Goal: Check status: Check status

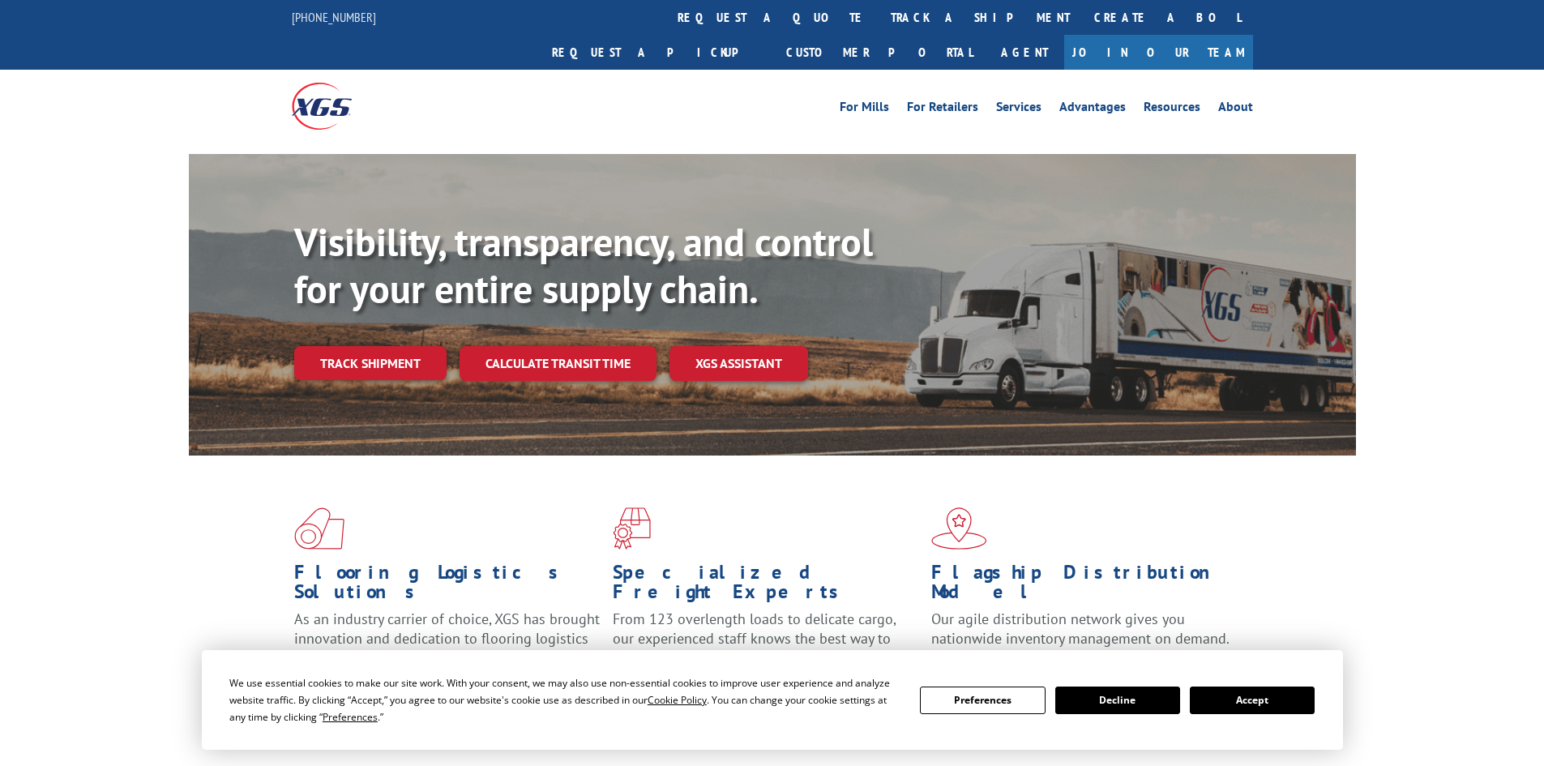
click at [879, 14] on link "track a shipment" at bounding box center [980, 17] width 203 height 35
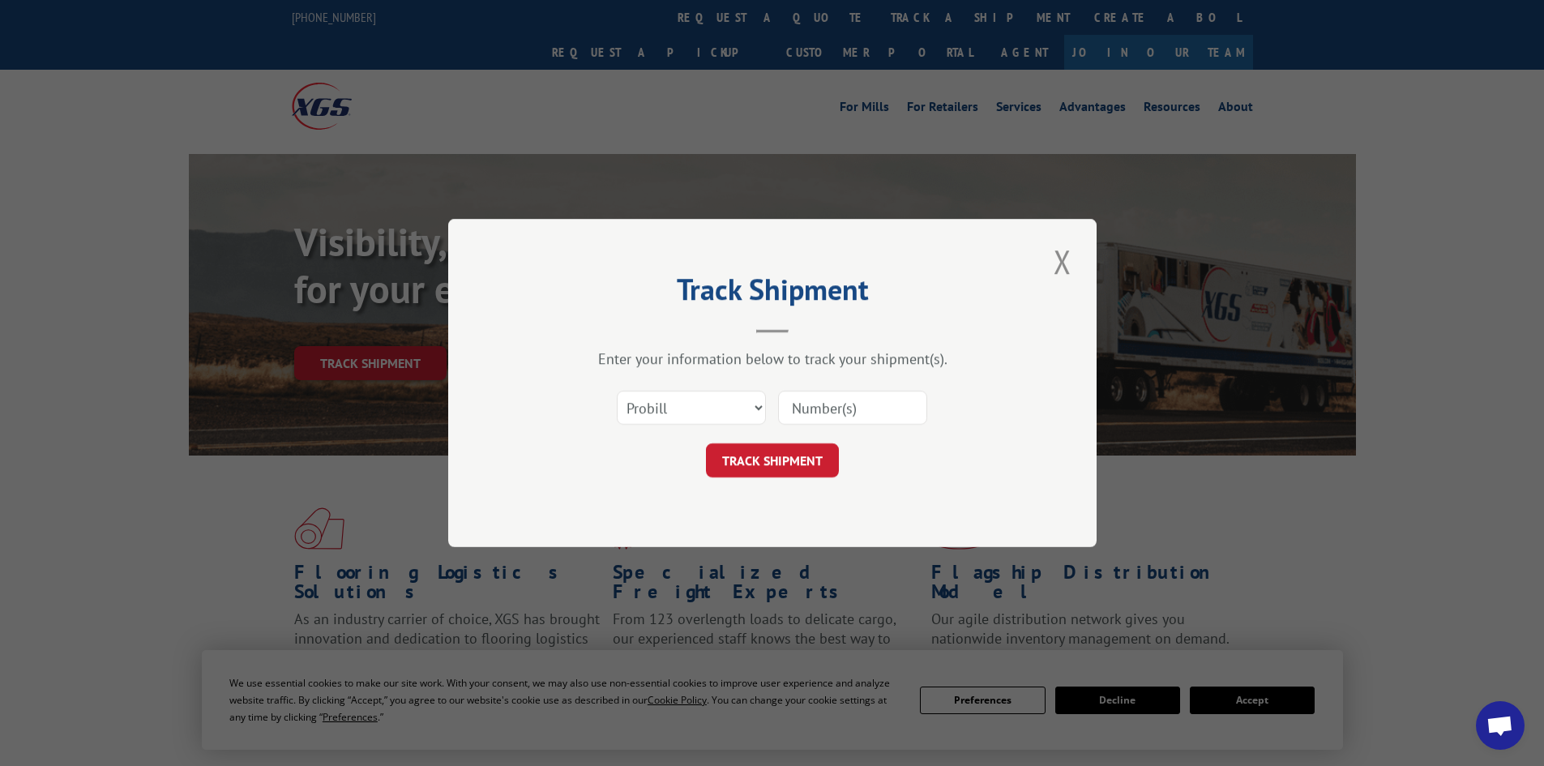
click at [833, 401] on input at bounding box center [852, 408] width 149 height 34
paste input "2823990"
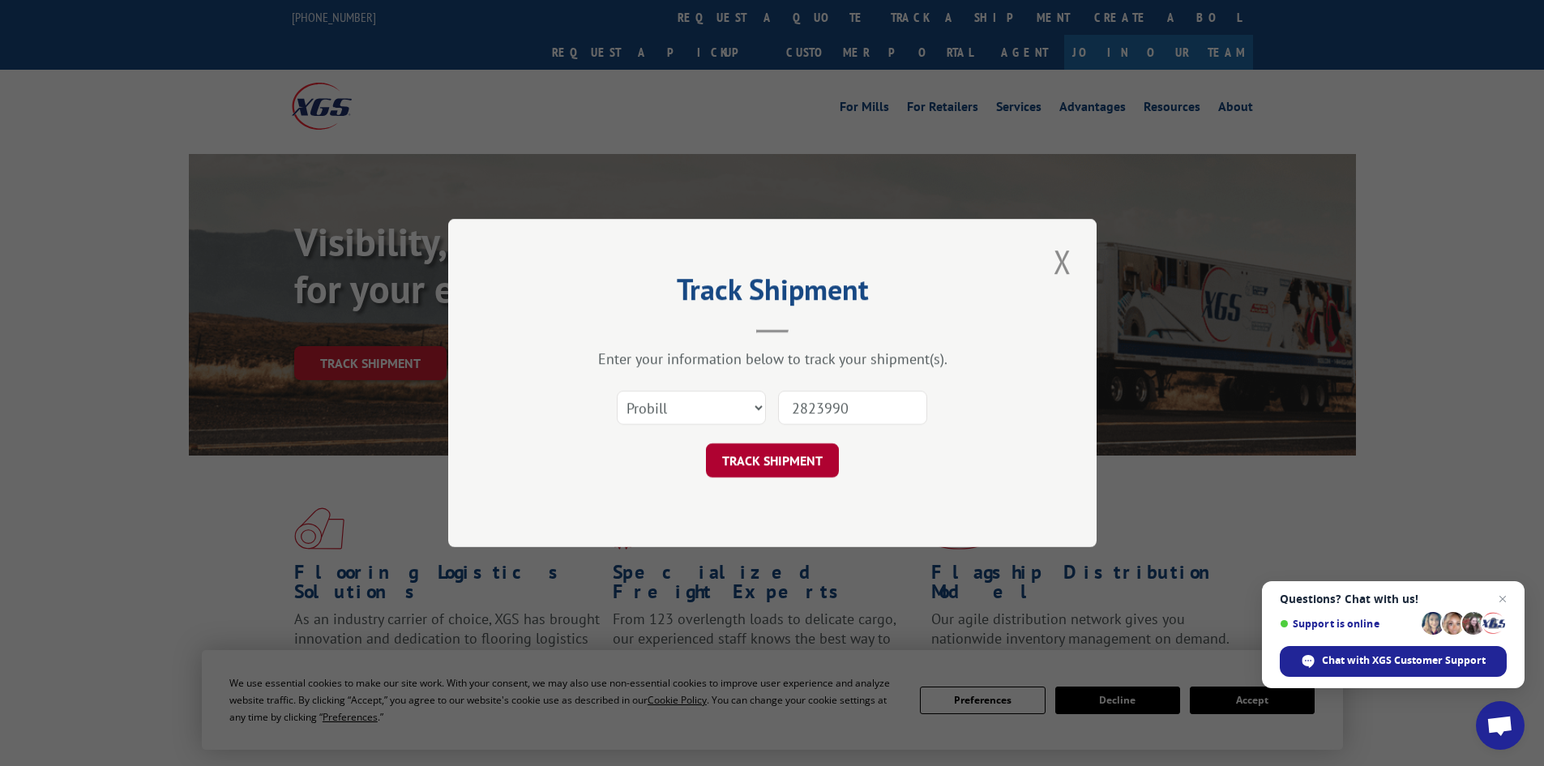
type input "2823990"
click at [793, 457] on button "TRACK SHIPMENT" at bounding box center [772, 460] width 133 height 34
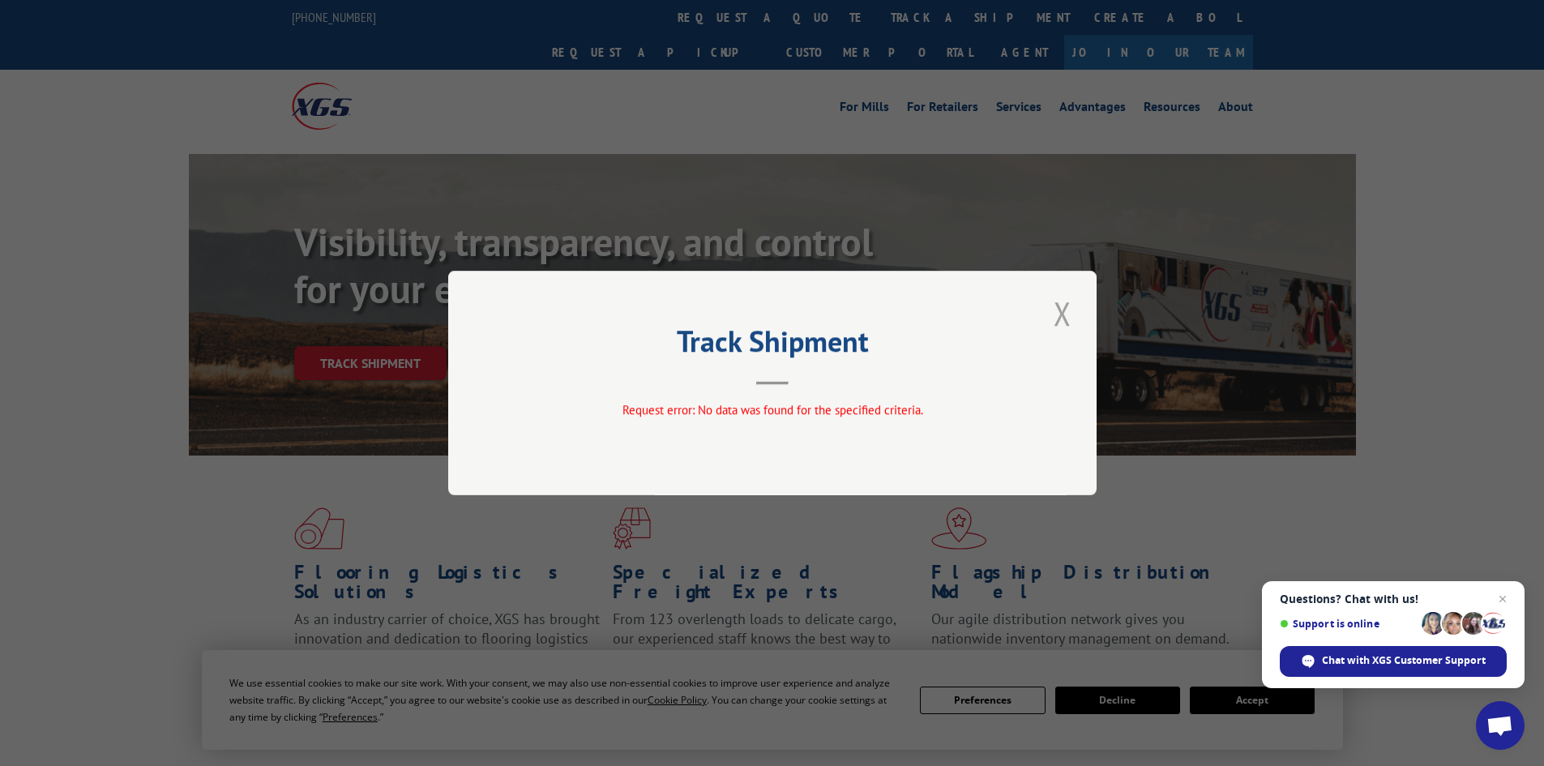
click at [1068, 310] on button "Close modal" at bounding box center [1063, 313] width 28 height 45
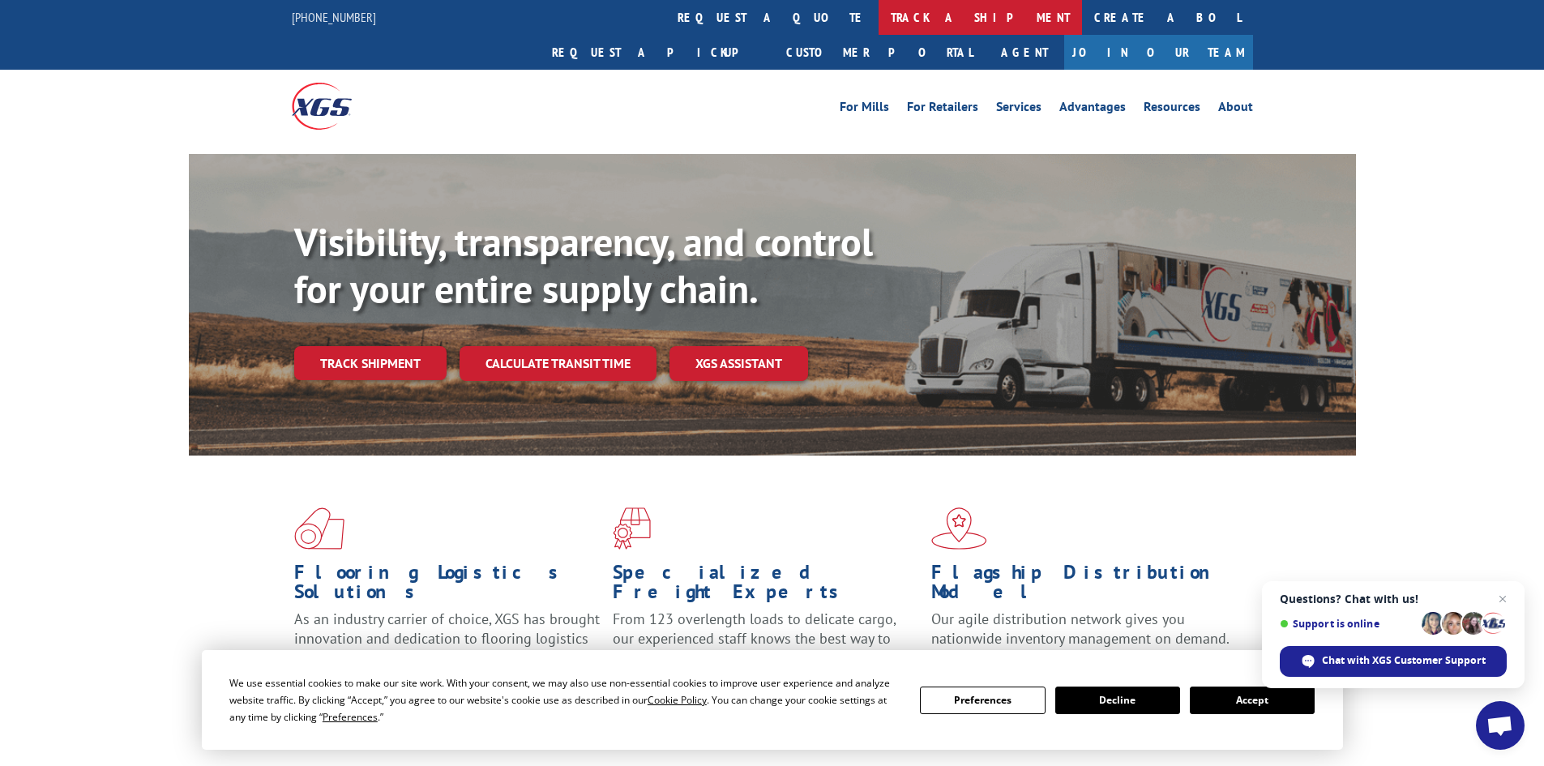
click at [879, 19] on link "track a shipment" at bounding box center [980, 17] width 203 height 35
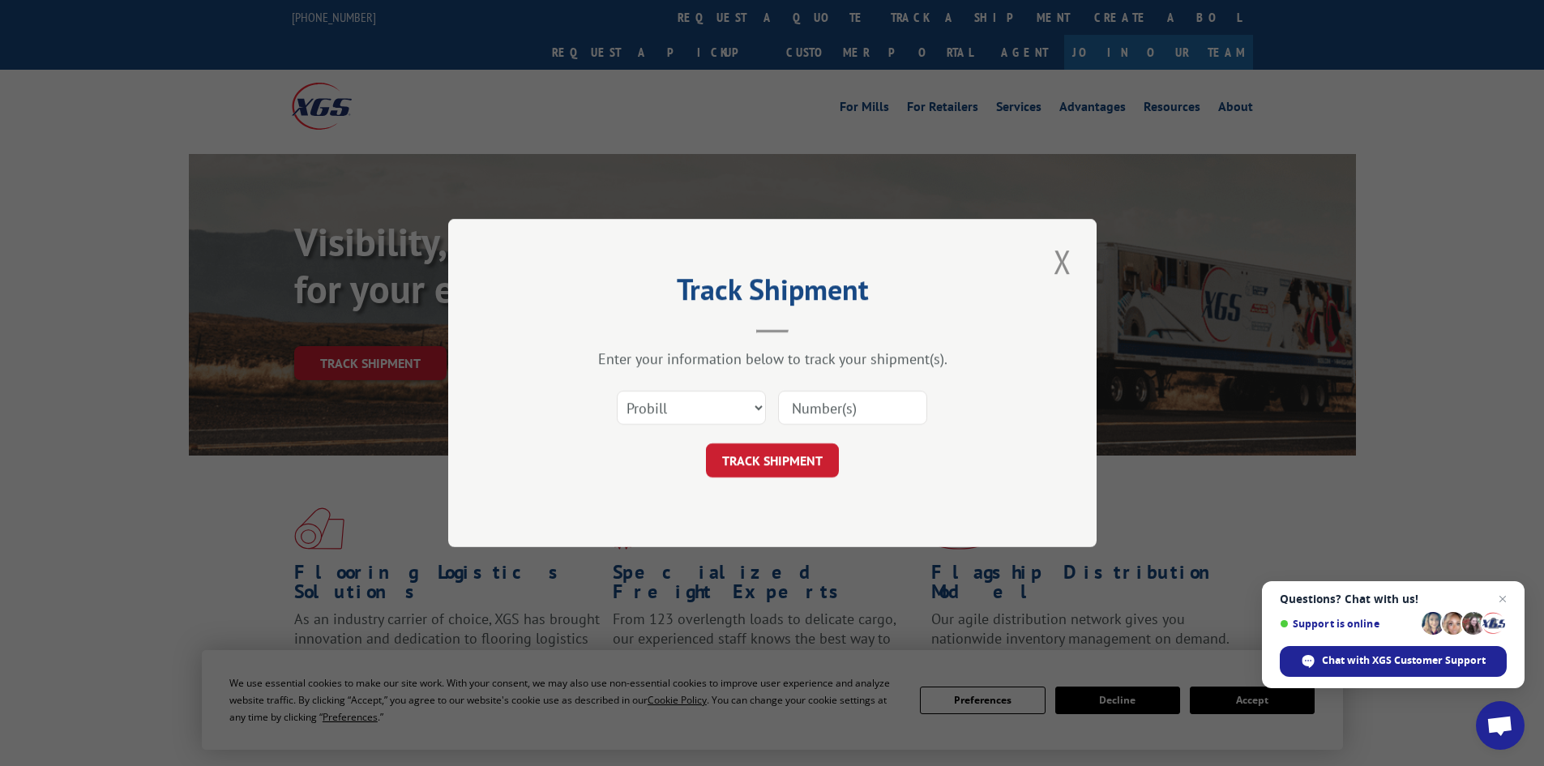
click at [841, 400] on input at bounding box center [852, 408] width 149 height 34
paste input "2823990"
type input "2823990"
click at [760, 451] on button "TRACK SHIPMENT" at bounding box center [772, 460] width 133 height 34
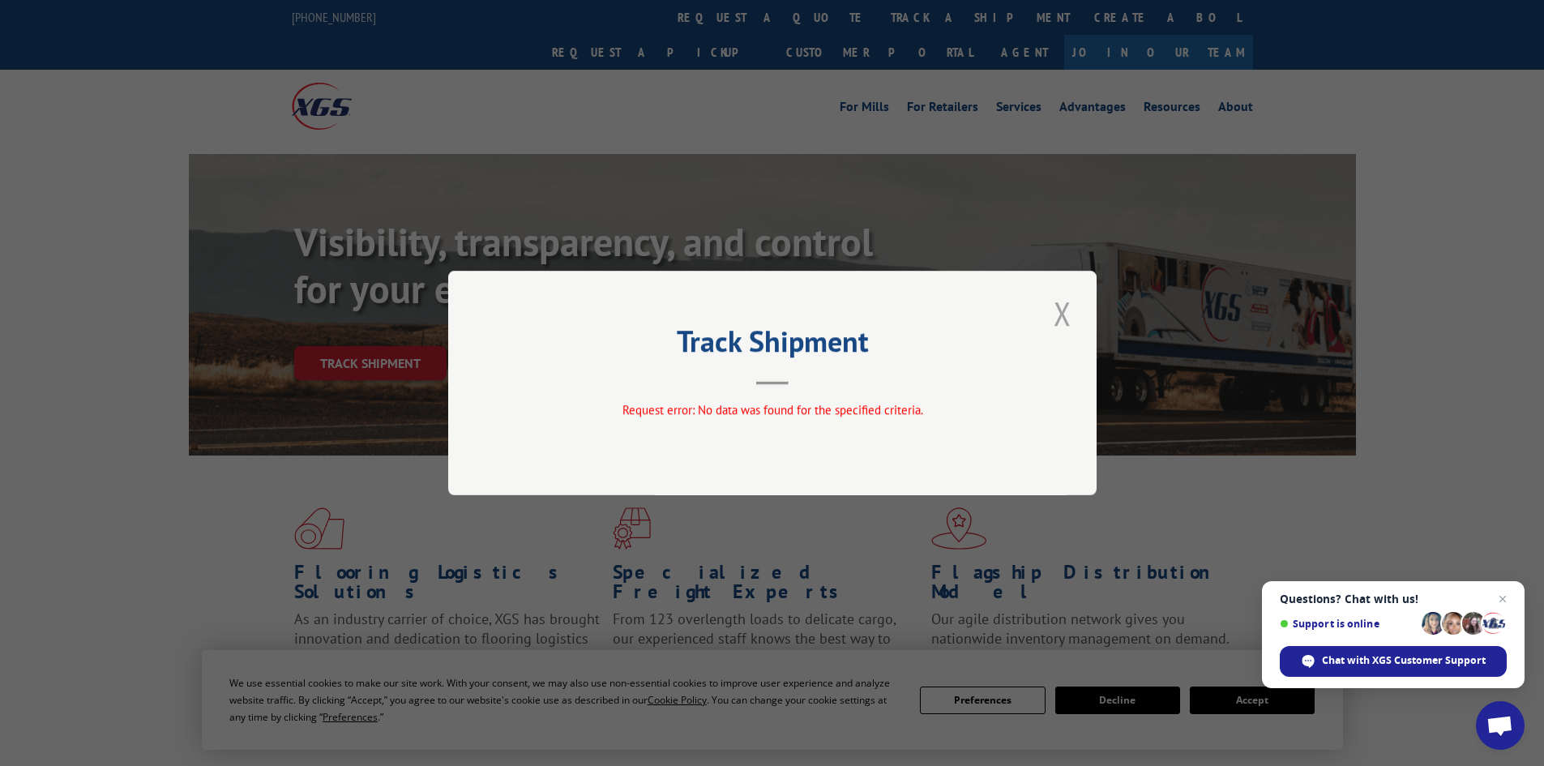
click at [1059, 310] on button "Close modal" at bounding box center [1063, 313] width 28 height 45
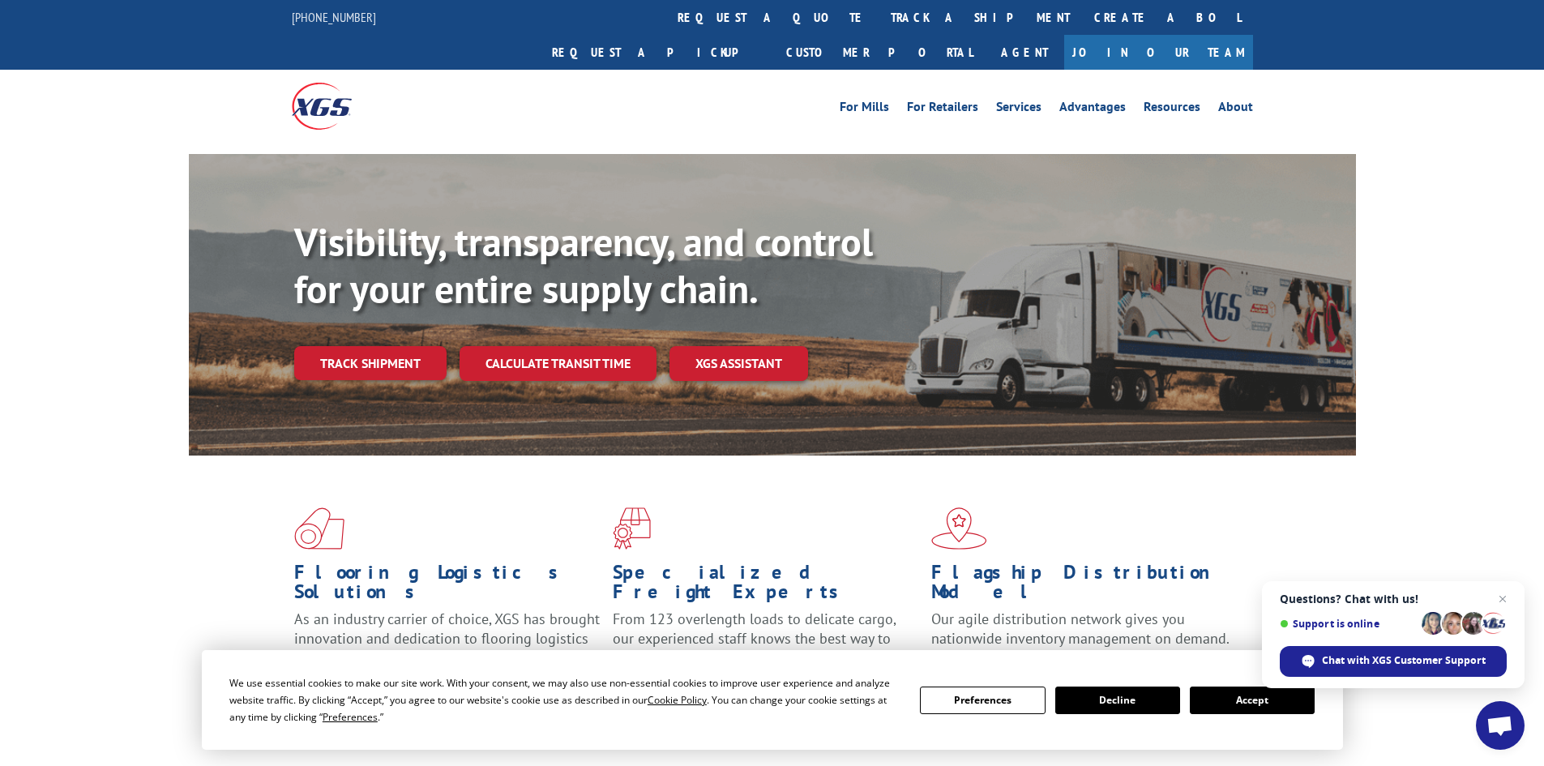
click at [879, 12] on link "track a shipment" at bounding box center [980, 17] width 203 height 35
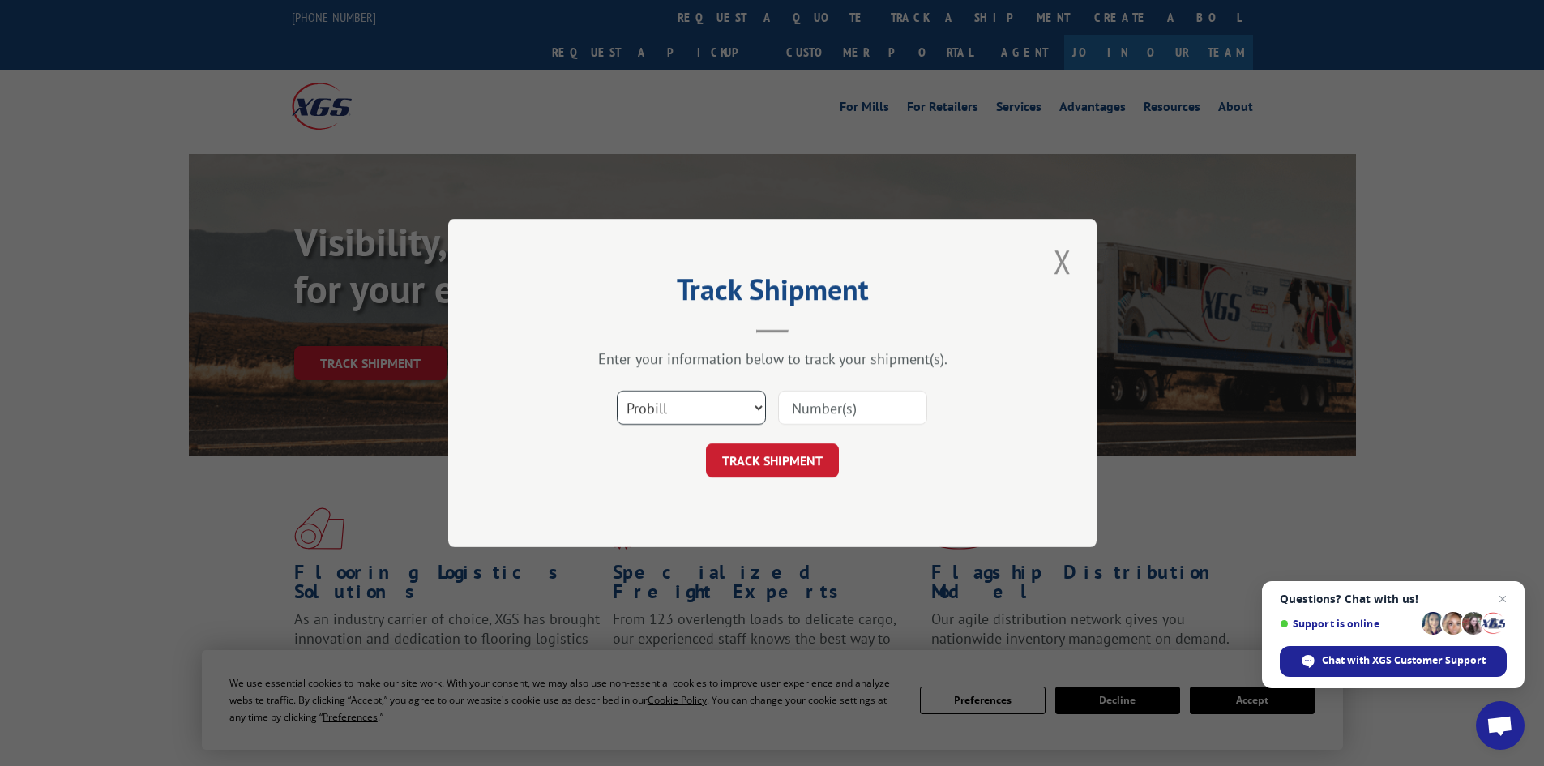
click at [740, 415] on select "Select category... Probill BOL PO" at bounding box center [691, 408] width 149 height 34
select select "bol"
click at [617, 391] on select "Select category... Probill BOL PO" at bounding box center [691, 408] width 149 height 34
click at [823, 403] on input at bounding box center [852, 408] width 149 height 34
paste input "0078106710"
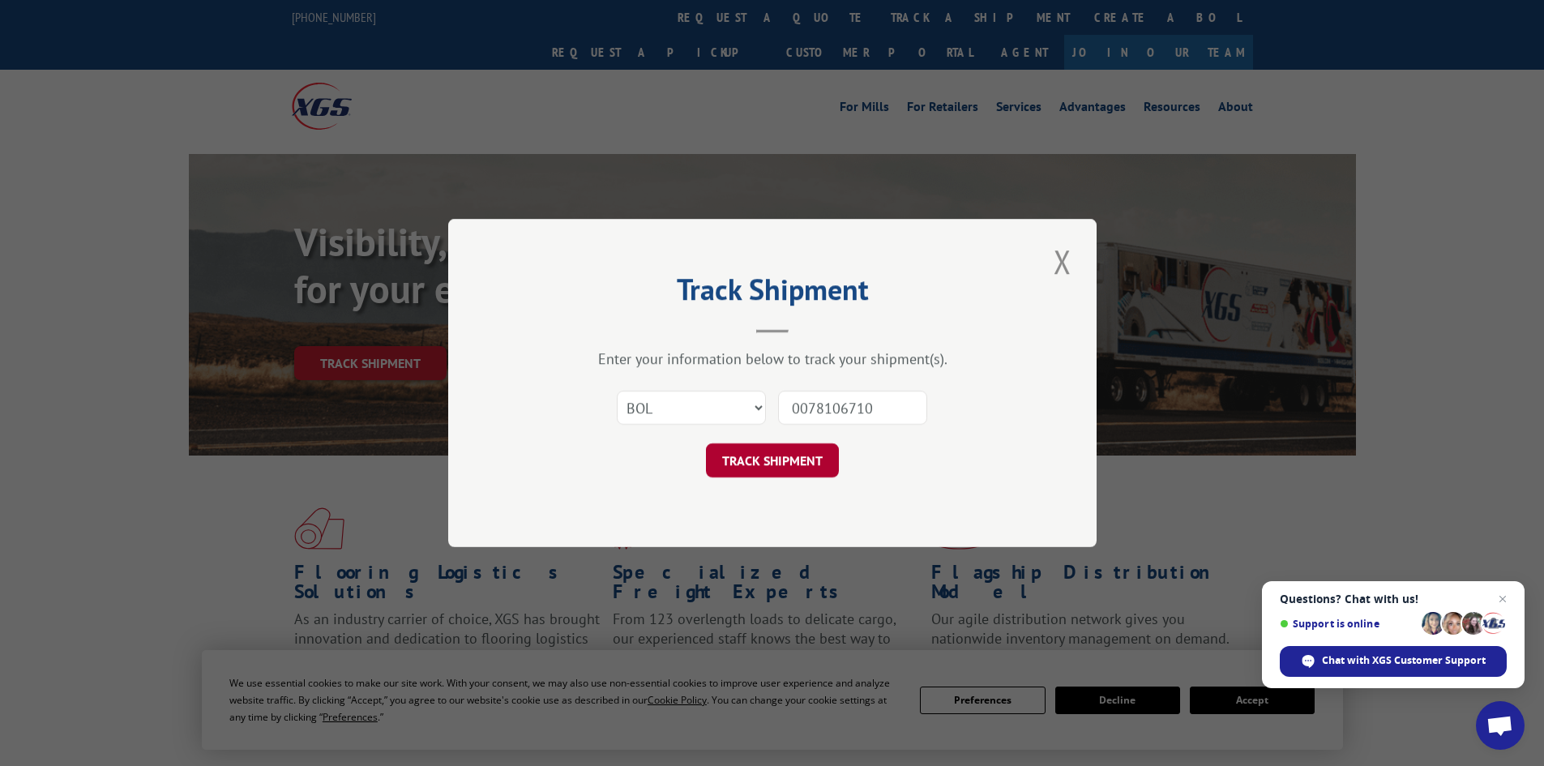
type input "0078106710"
click at [796, 464] on button "TRACK SHIPMENT" at bounding box center [772, 460] width 133 height 34
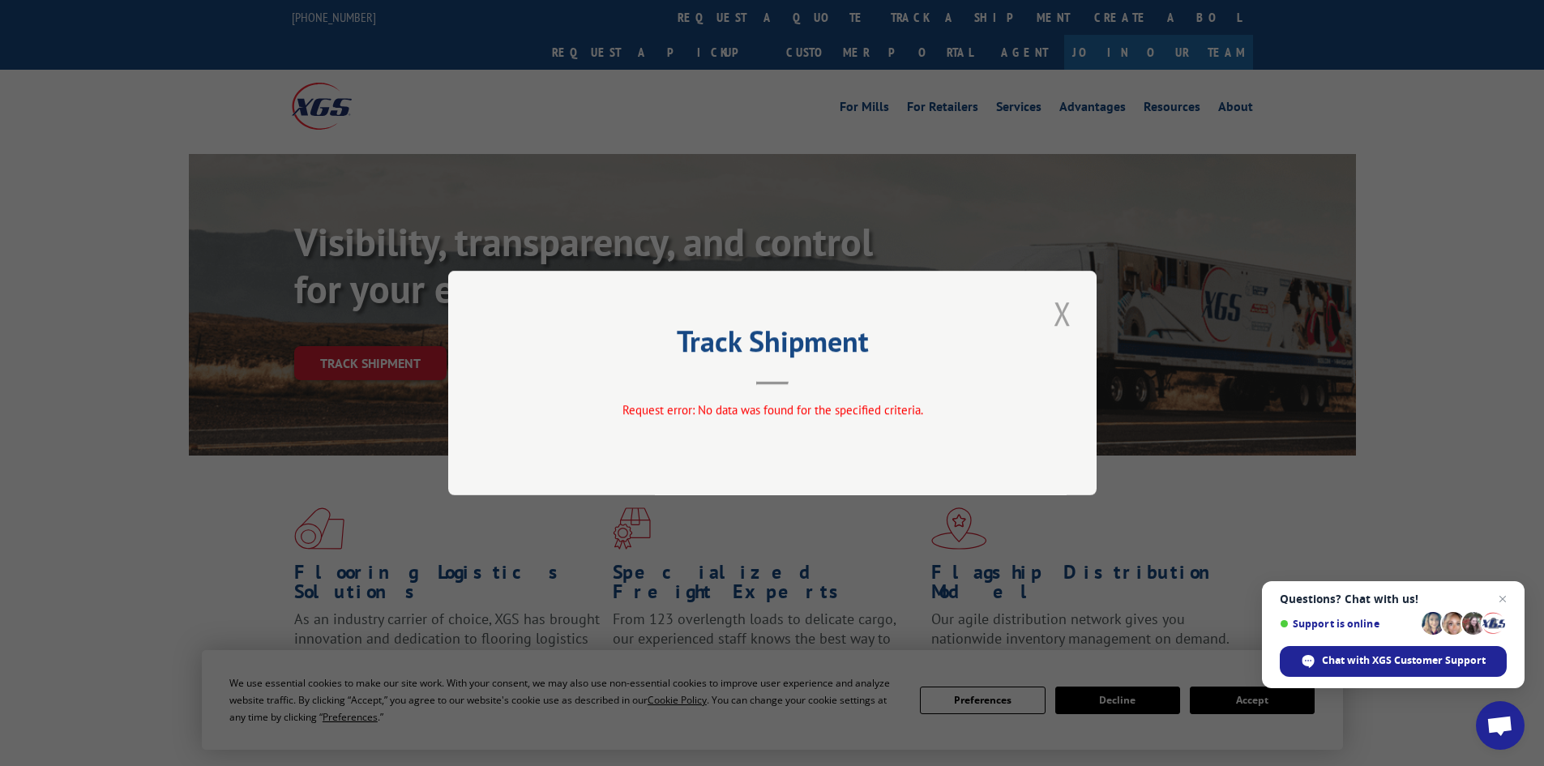
click at [1063, 306] on button "Close modal" at bounding box center [1063, 313] width 28 height 45
